Goal: Navigation & Orientation: Find specific page/section

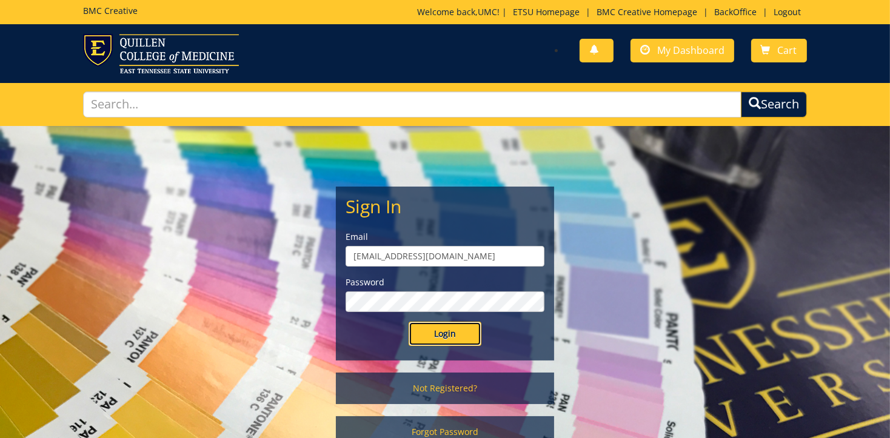
click at [440, 332] on input "Login" at bounding box center [444, 334] width 73 height 24
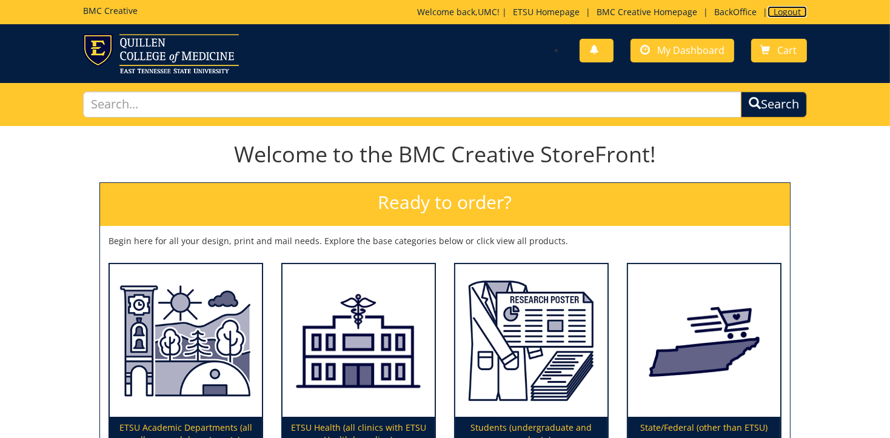
click at [787, 10] on link "Logout" at bounding box center [786, 12] width 39 height 12
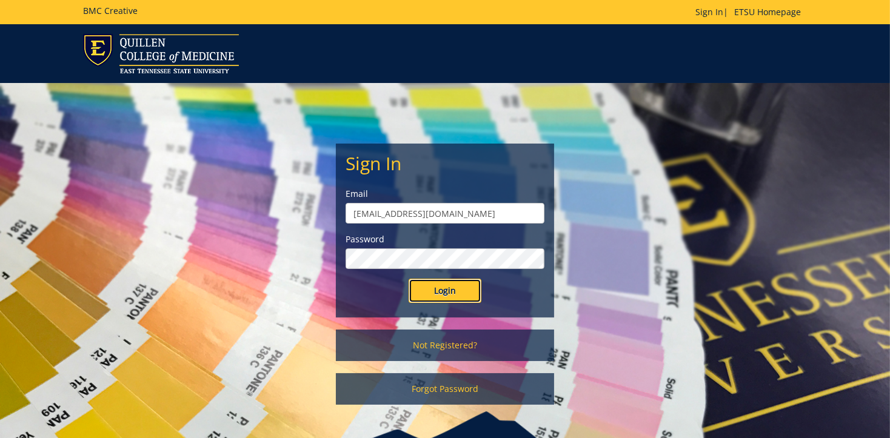
click at [423, 290] on input "Login" at bounding box center [444, 291] width 73 height 24
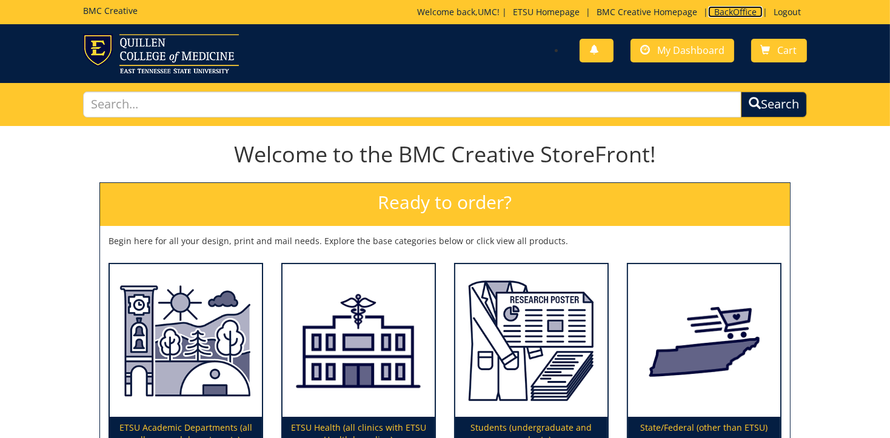
click at [735, 13] on link "BackOffice" at bounding box center [735, 12] width 55 height 12
